Goal: Communication & Community: Answer question/provide support

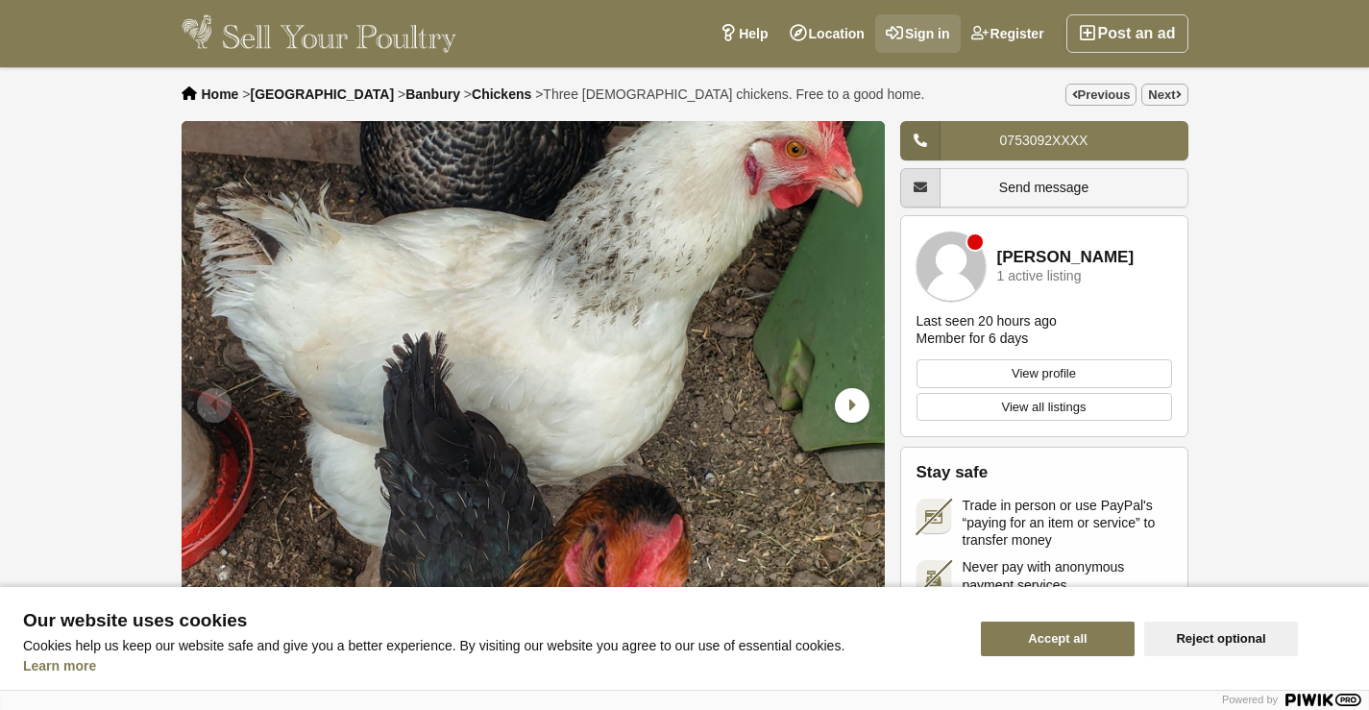
click at [932, 27] on link "Sign in" at bounding box center [919, 33] width 86 height 38
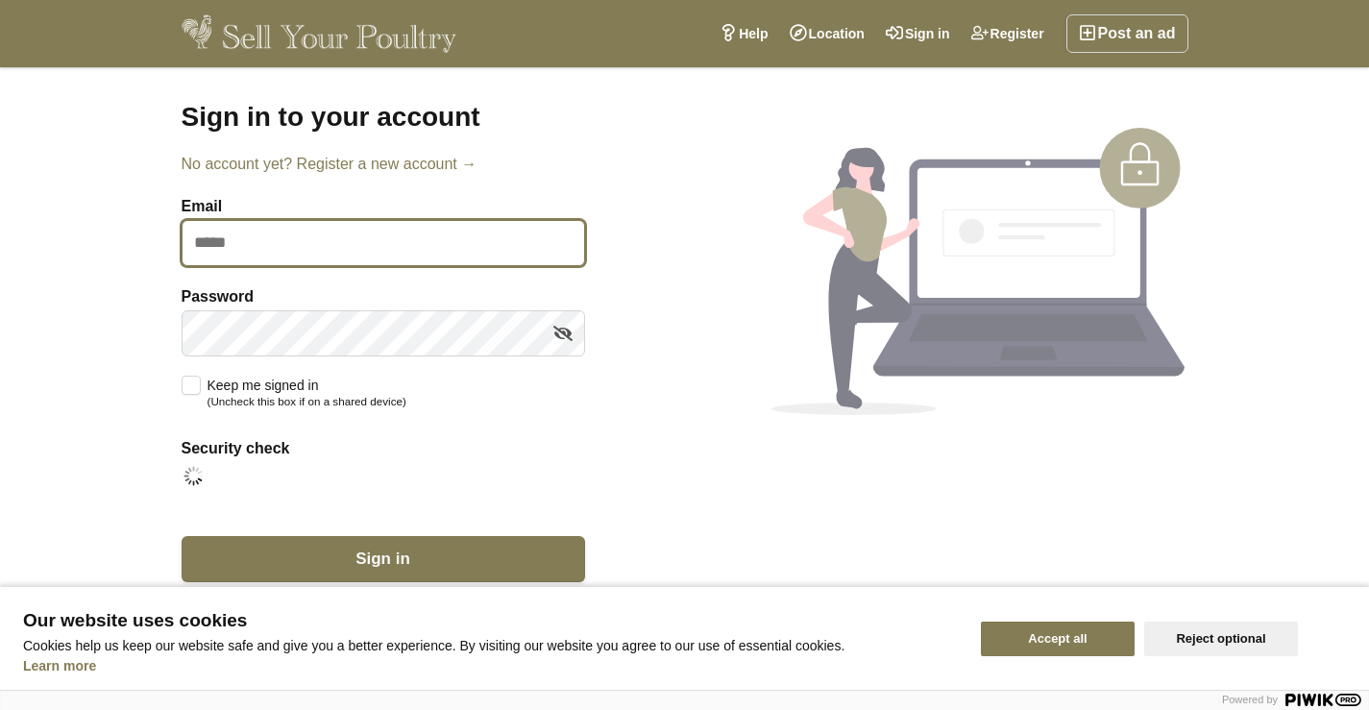
click at [243, 253] on input "Email" at bounding box center [384, 243] width 404 height 46
type input "**********"
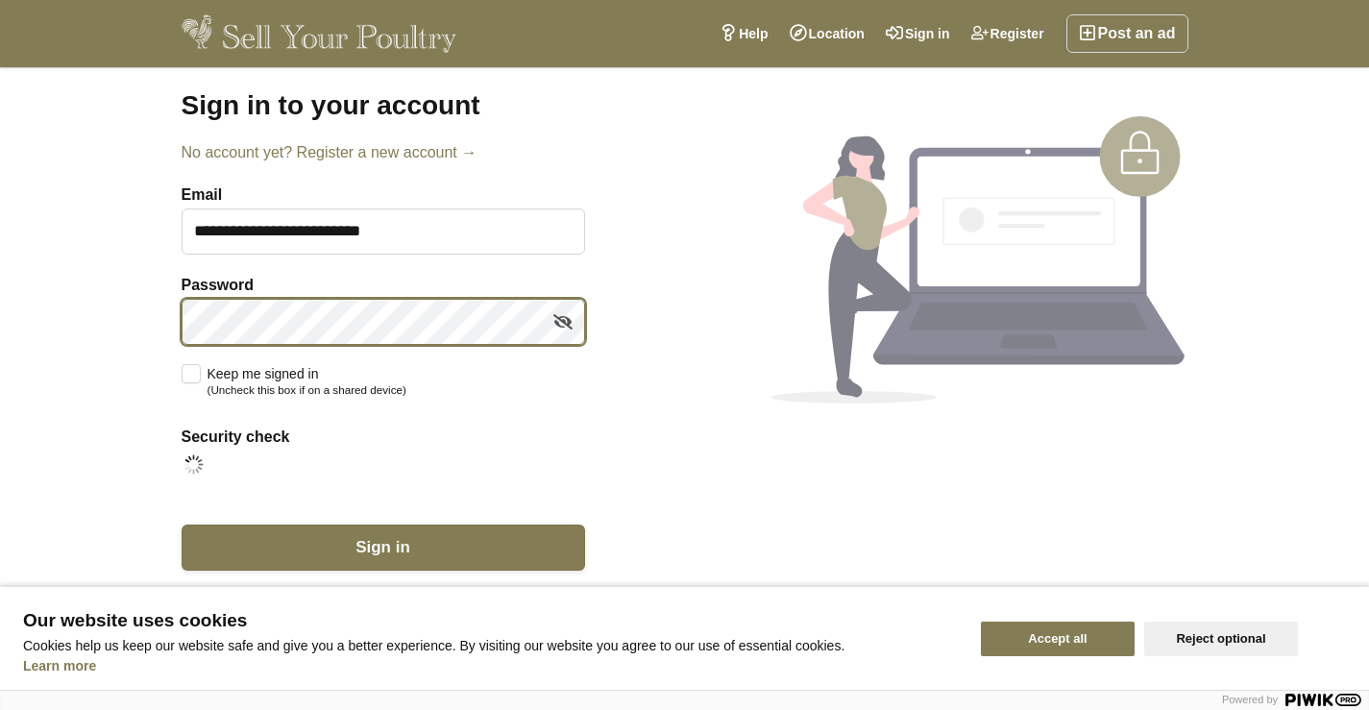
scroll to position [15, 0]
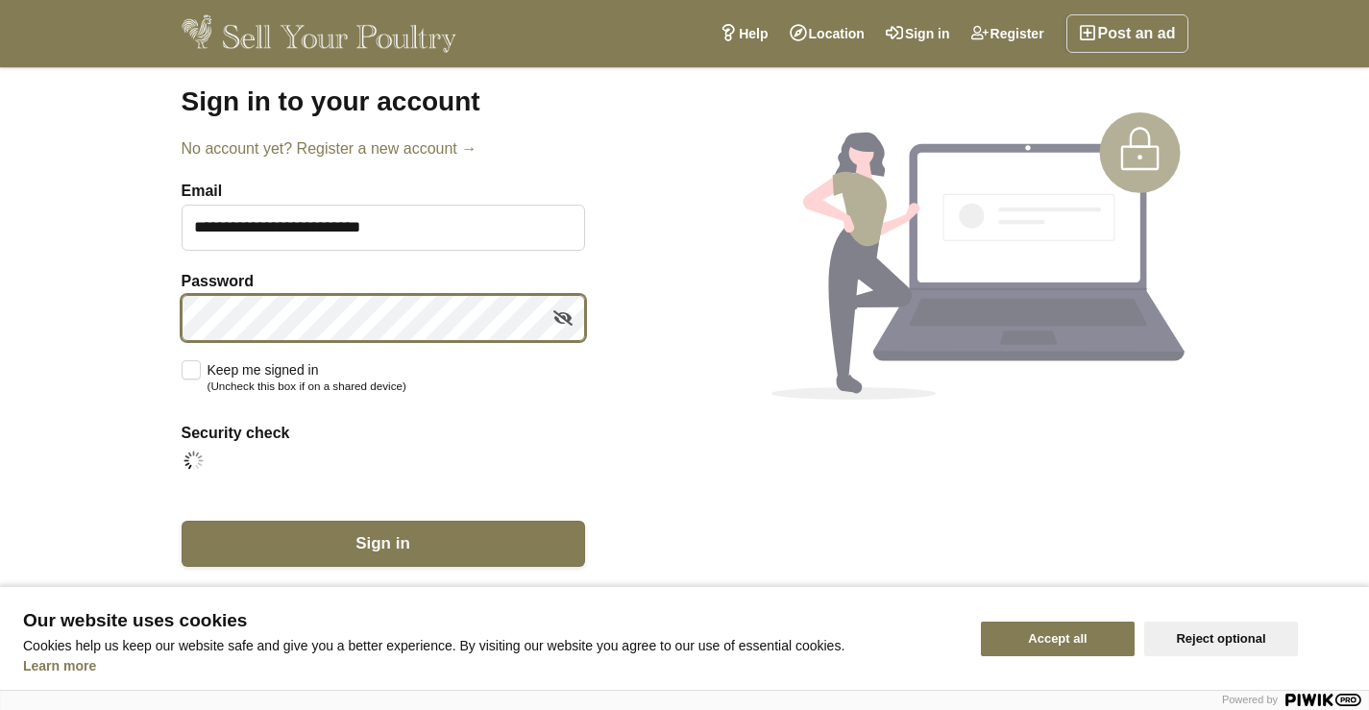
click at [182, 521] on button "Sign in" at bounding box center [384, 544] width 404 height 46
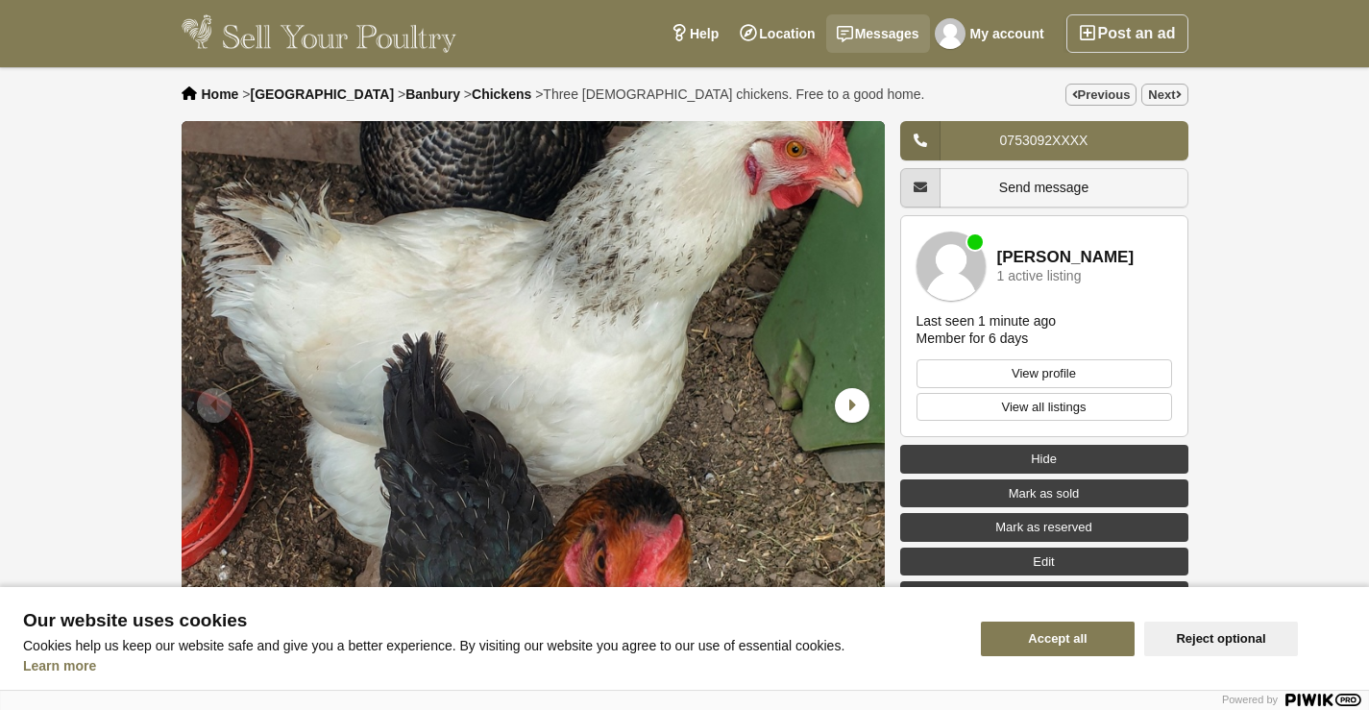
click at [883, 32] on link "Messages" at bounding box center [878, 33] width 104 height 38
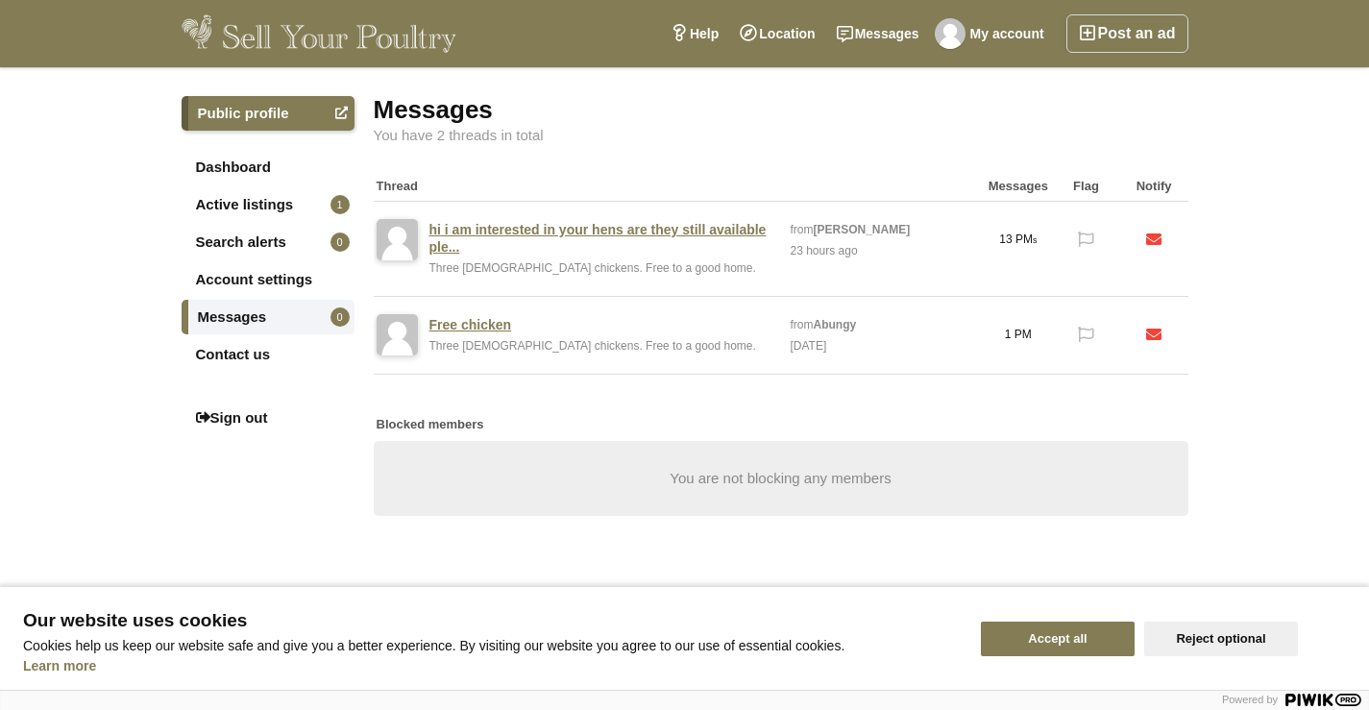
click at [702, 255] on link "hi i am interested in your hens are they still available ple..." at bounding box center [601, 238] width 342 height 35
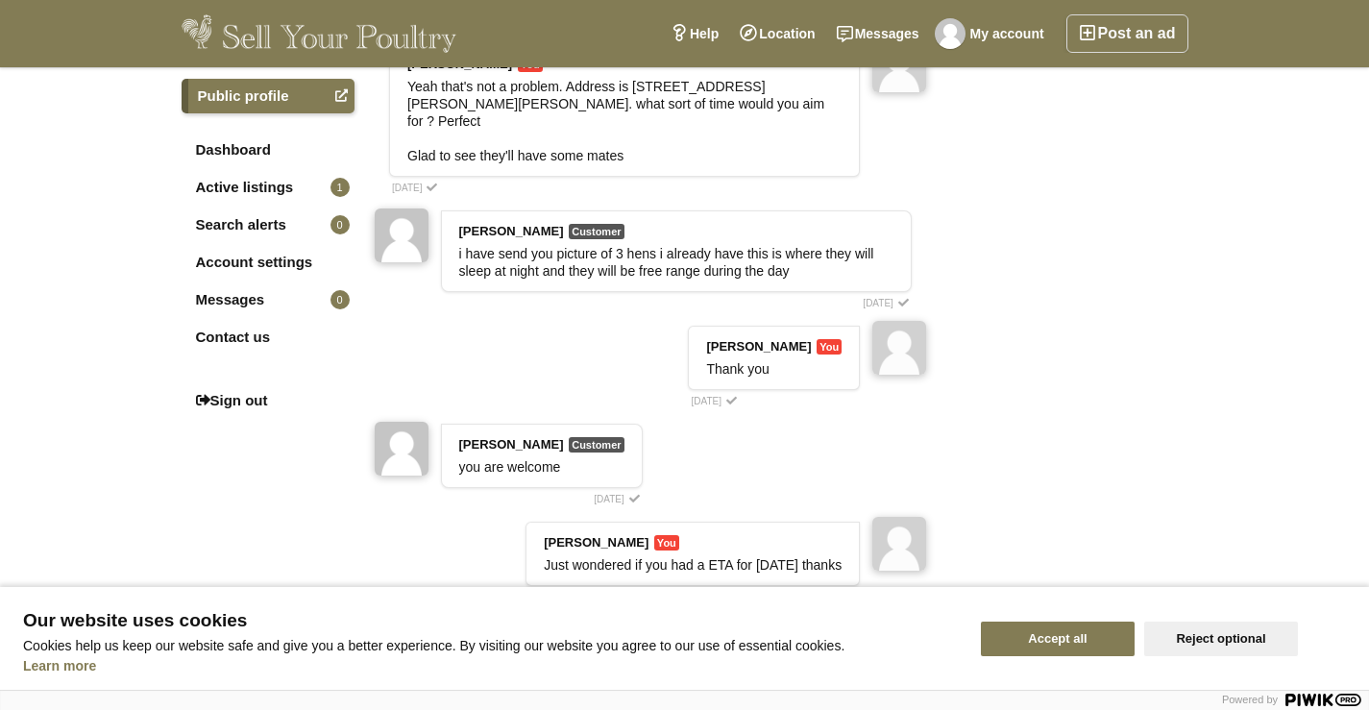
scroll to position [1128, 0]
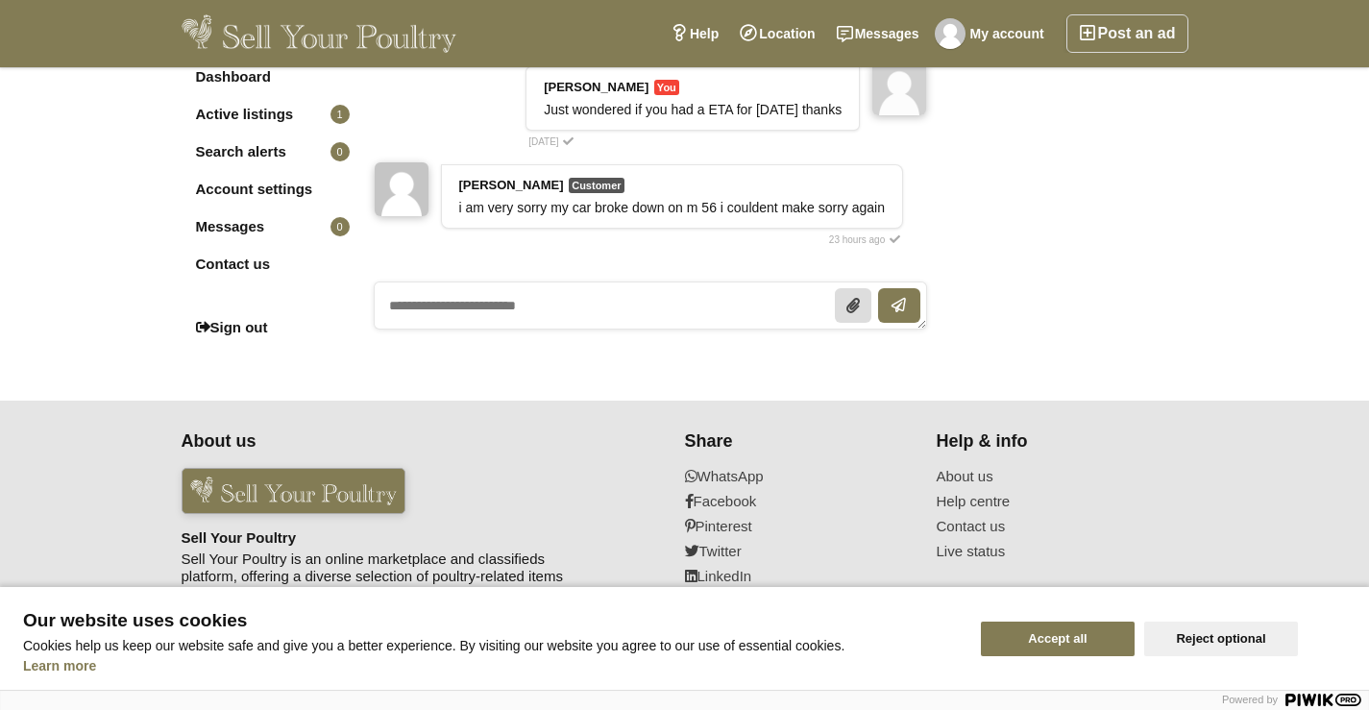
click at [462, 301] on textarea at bounding box center [651, 306] width 555 height 48
type textarea "*"
click at [512, 308] on textarea "**********" at bounding box center [651, 306] width 555 height 48
type textarea "**********"
click at [900, 309] on icon "submit" at bounding box center [900, 305] width 12 height 15
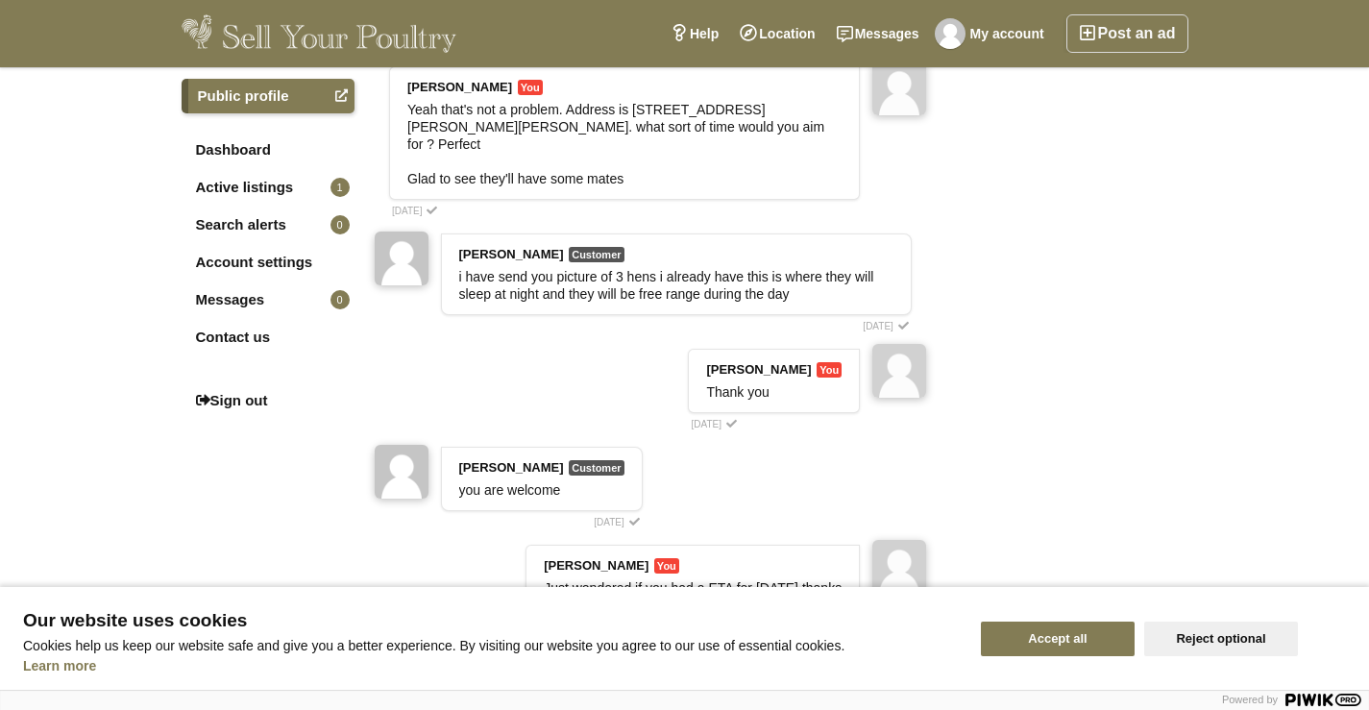
scroll to position [0, 0]
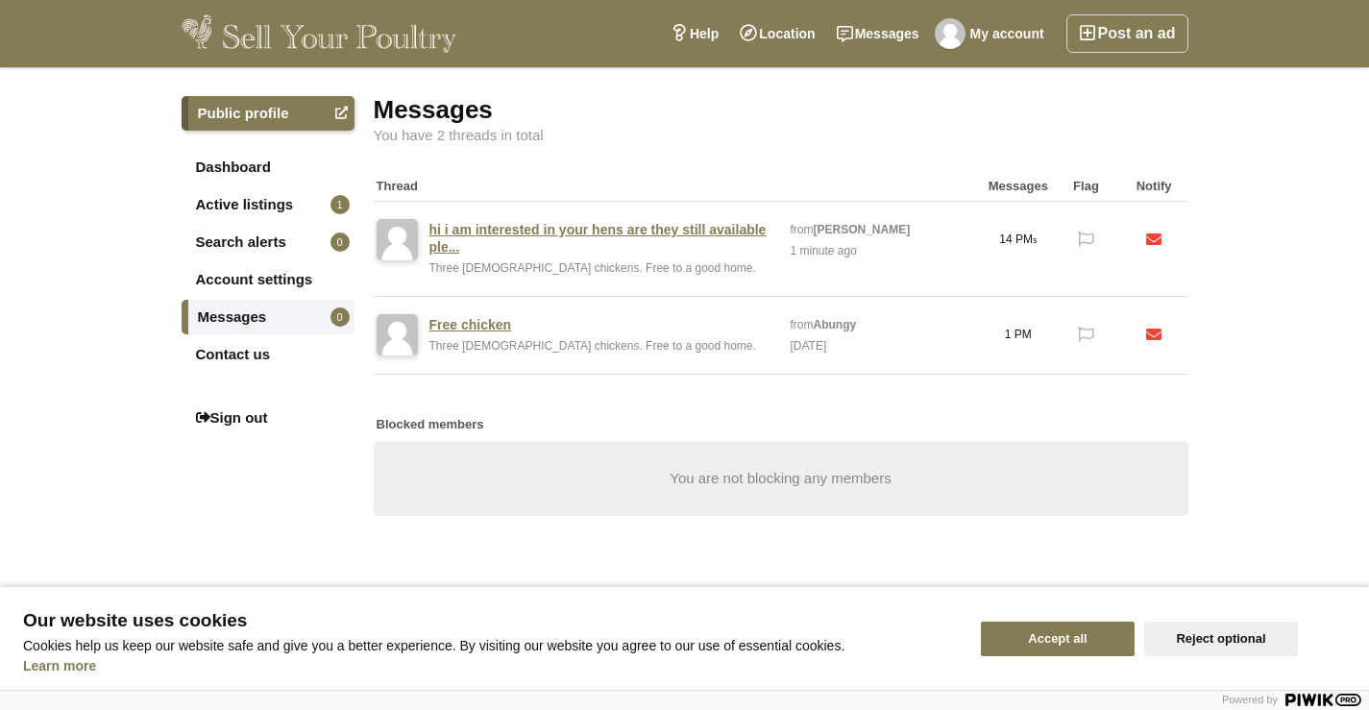
click at [485, 326] on link "Free chicken" at bounding box center [471, 324] width 83 height 17
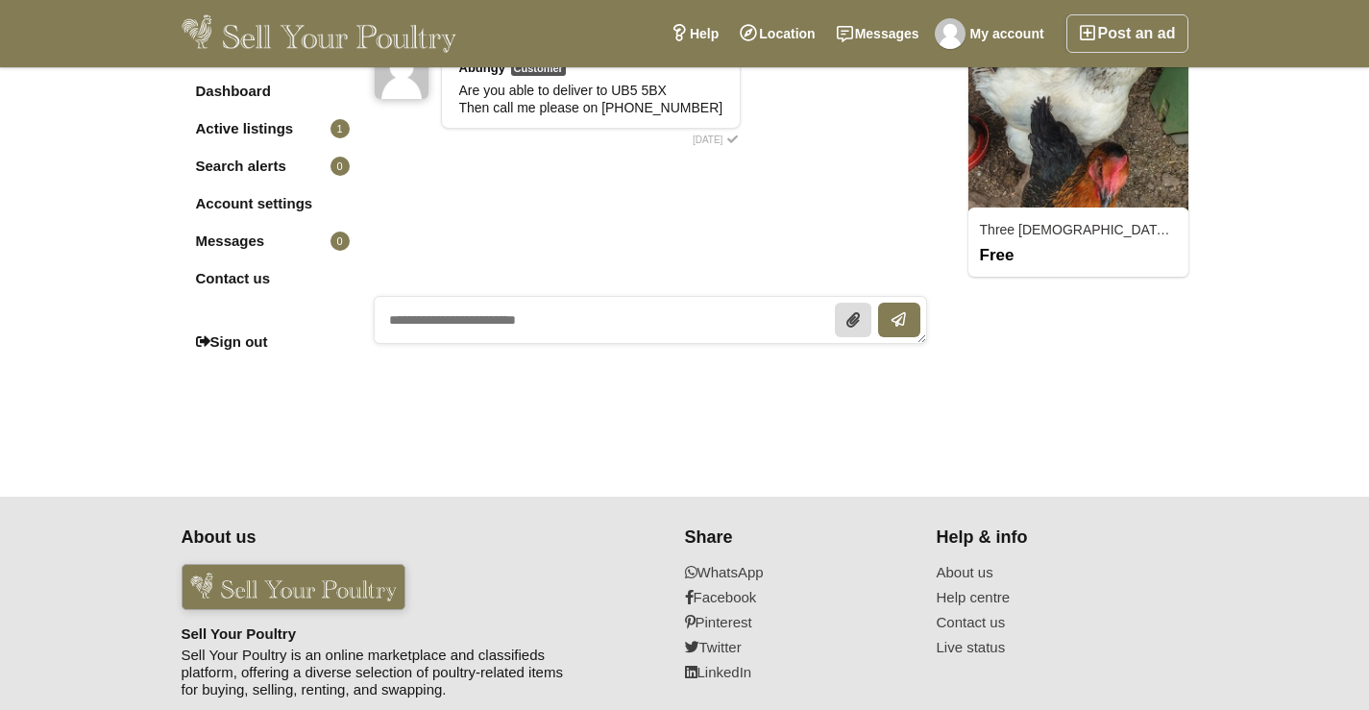
scroll to position [192, 0]
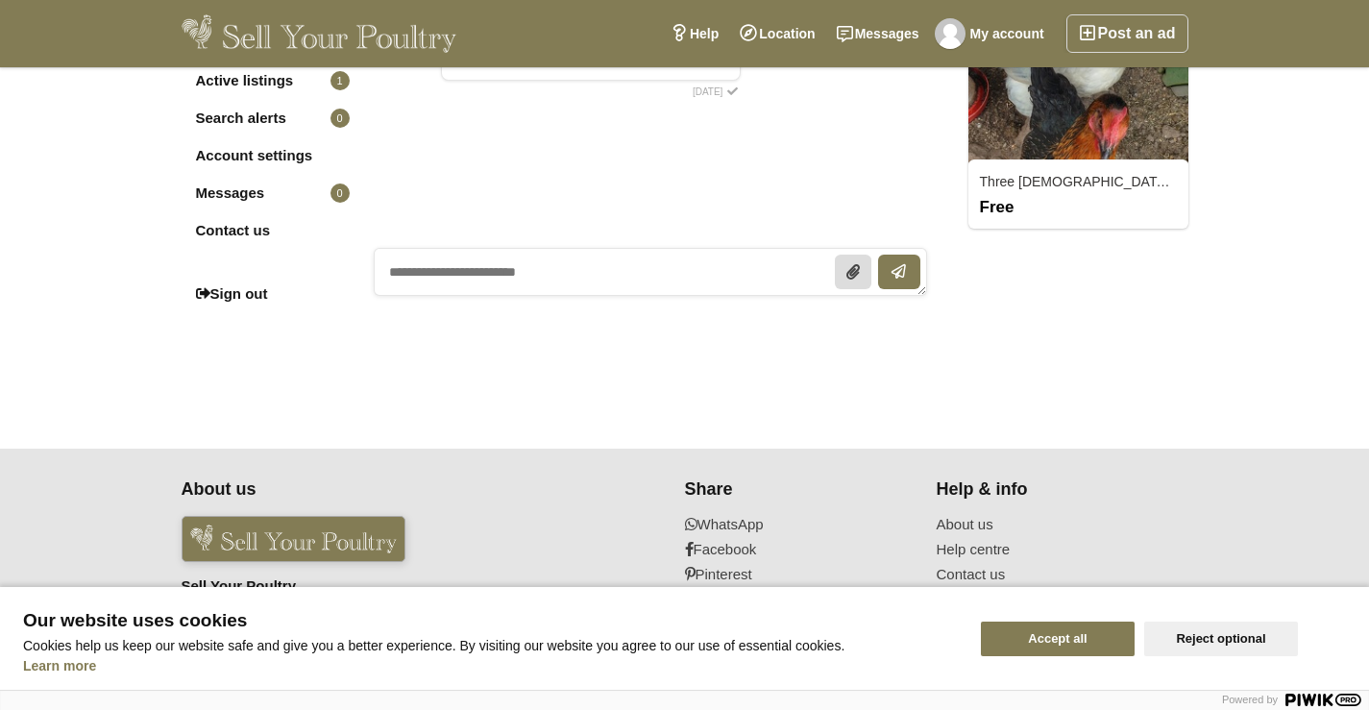
click at [497, 275] on textarea at bounding box center [651, 272] width 555 height 48
type textarea "*"
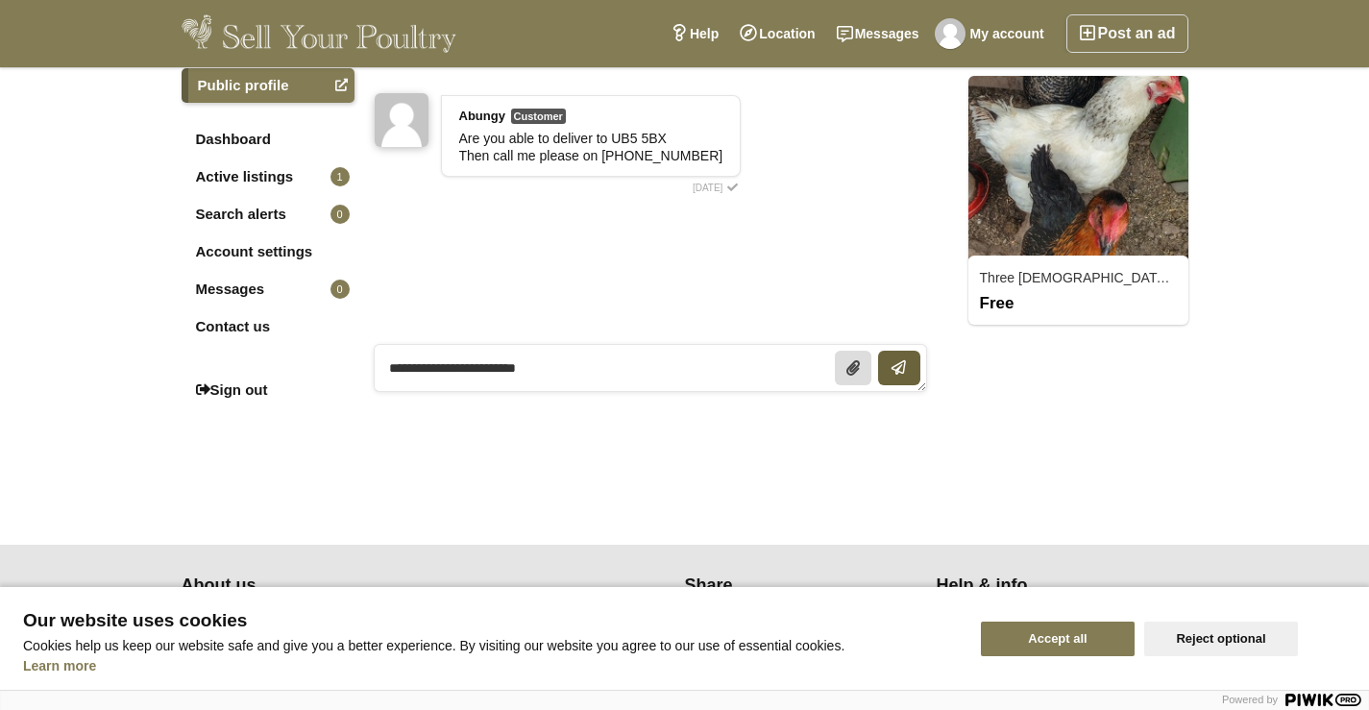
type textarea "**********"
click at [899, 360] on icon "submit" at bounding box center [900, 367] width 12 height 15
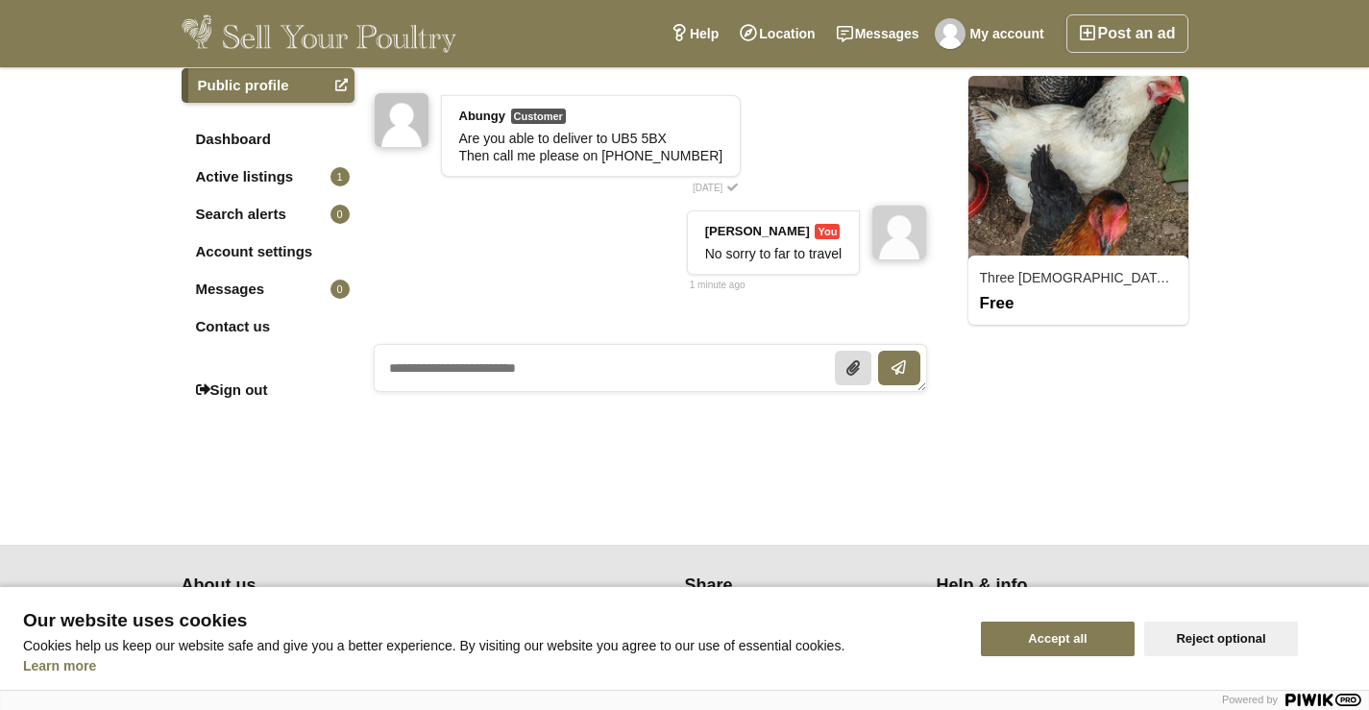
scroll to position [0, 0]
